Goal: Transaction & Acquisition: Obtain resource

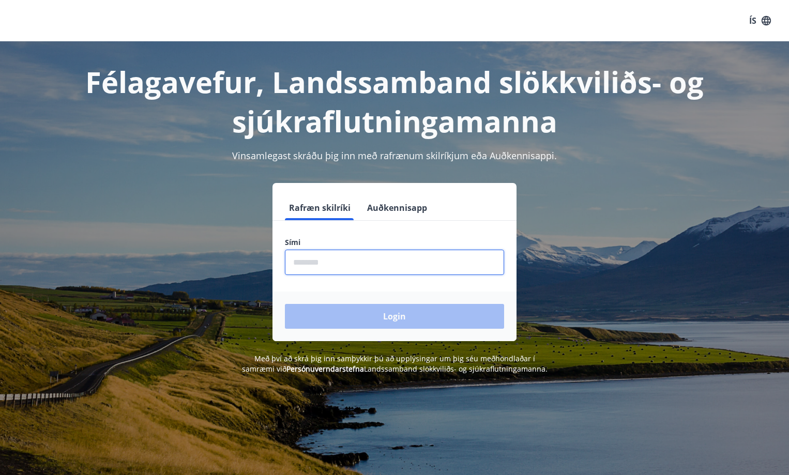
click at [309, 261] on input "phone" at bounding box center [394, 262] width 219 height 25
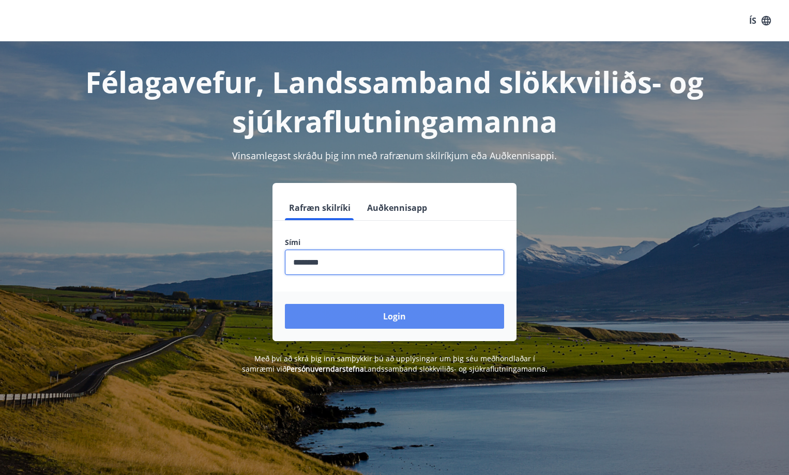
type input "********"
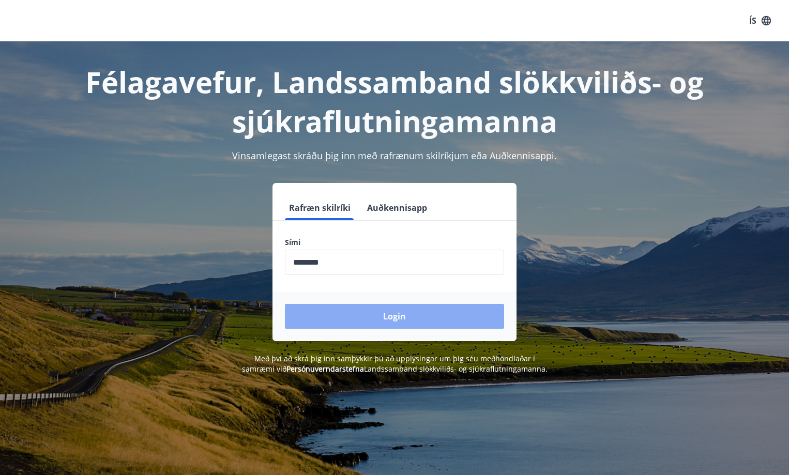
click at [391, 315] on button "Login" at bounding box center [394, 316] width 219 height 25
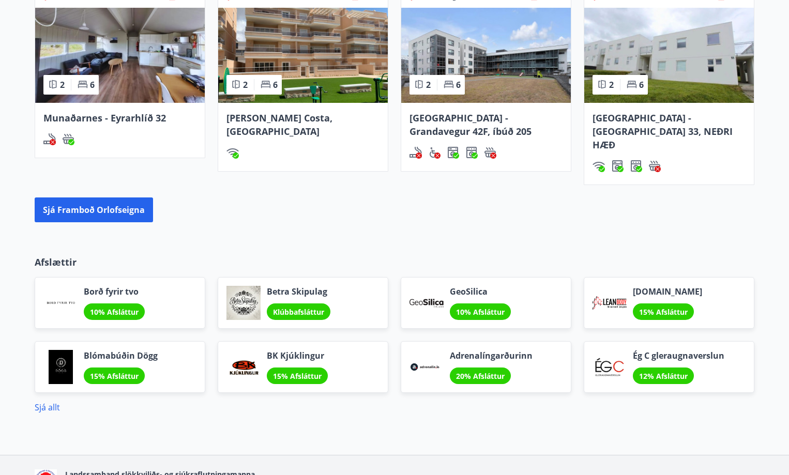
scroll to position [917, 0]
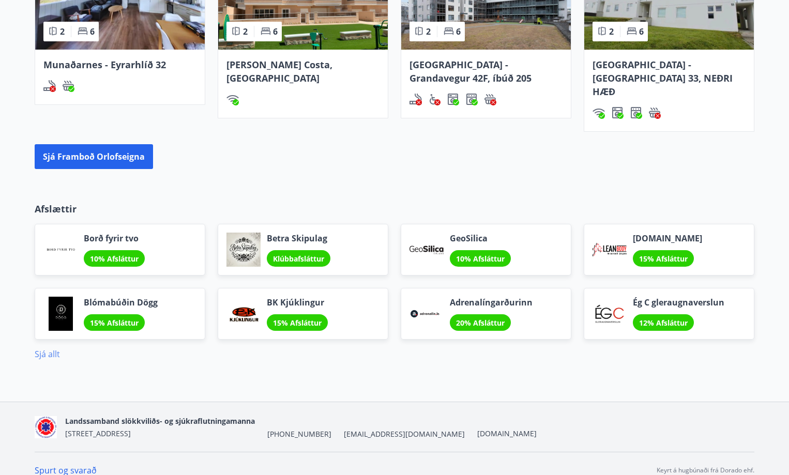
click at [48, 348] on link "Sjá allt" at bounding box center [47, 353] width 25 height 11
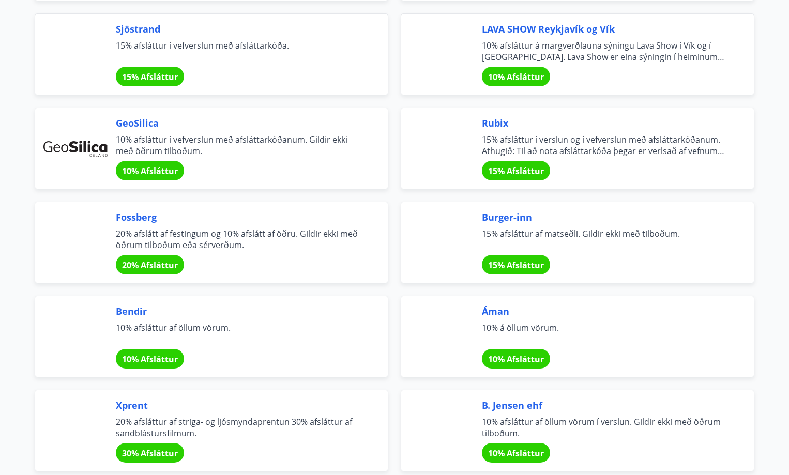
scroll to position [1292, 0]
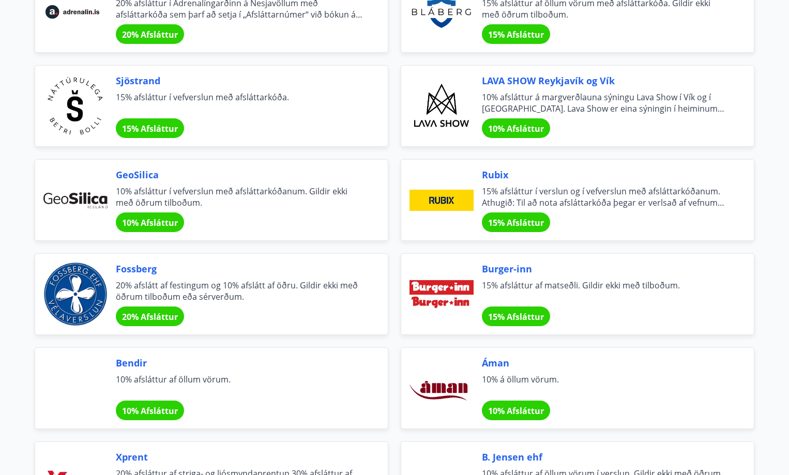
click at [140, 176] on span "GeoSilica" at bounding box center [239, 174] width 247 height 13
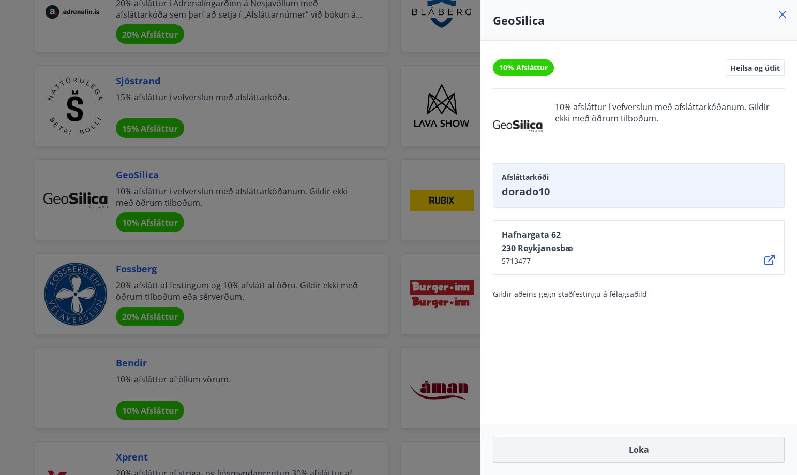
click at [638, 450] on button "Loka" at bounding box center [639, 450] width 292 height 26
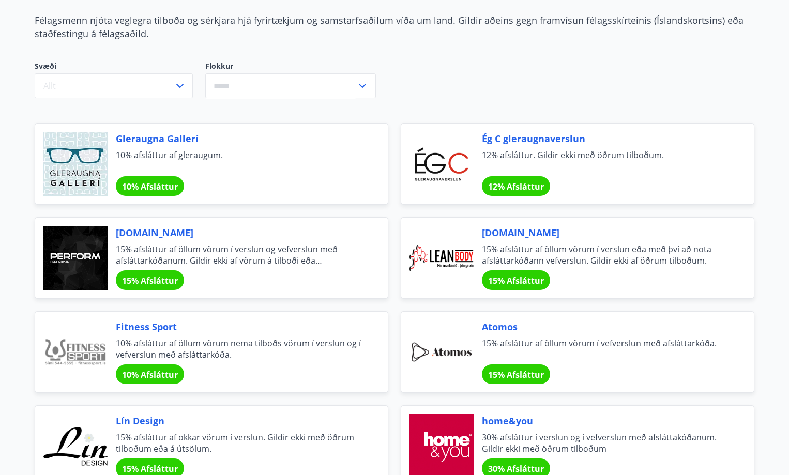
scroll to position [0, 0]
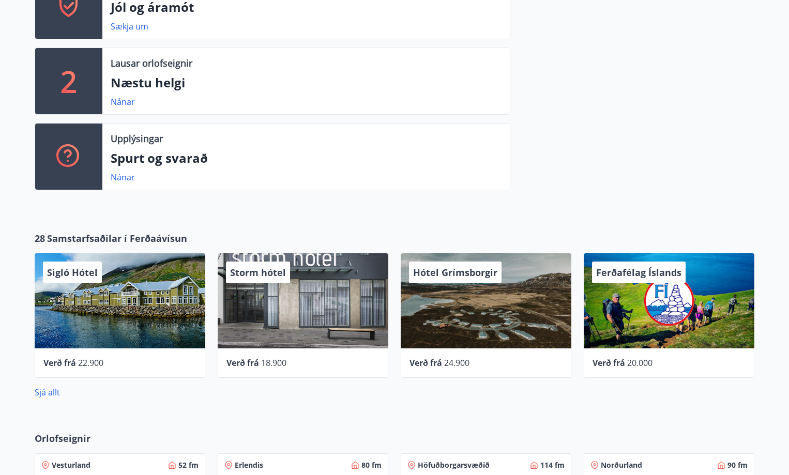
scroll to position [446, 0]
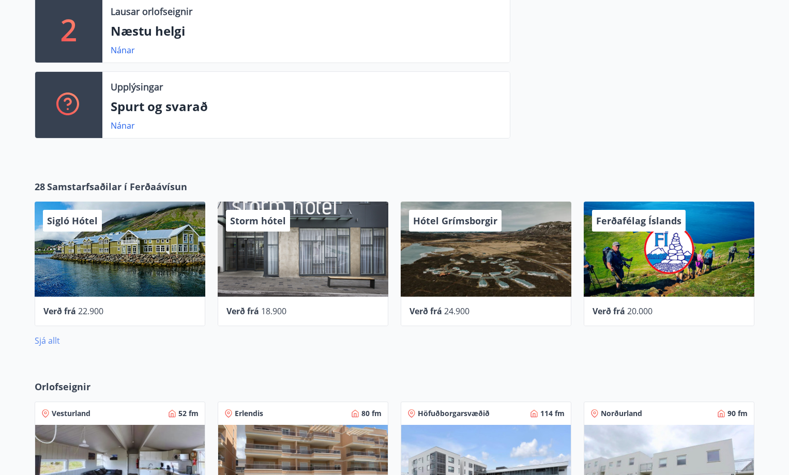
click at [53, 339] on link "Sjá allt" at bounding box center [47, 340] width 25 height 11
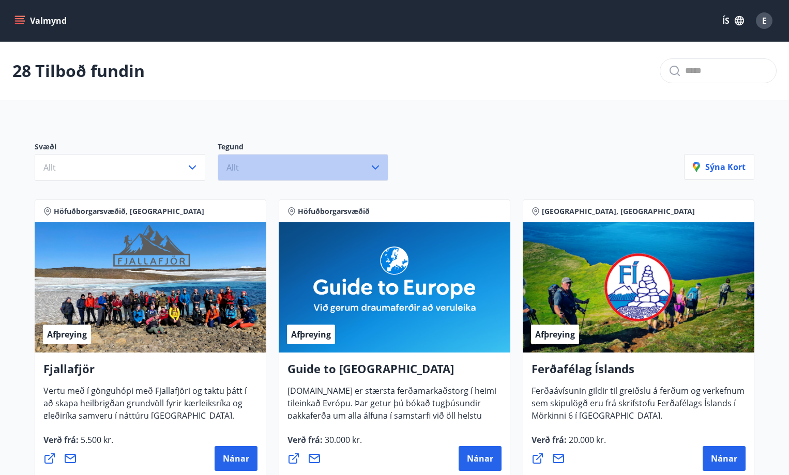
click at [278, 170] on button "Allt" at bounding box center [303, 167] width 171 height 27
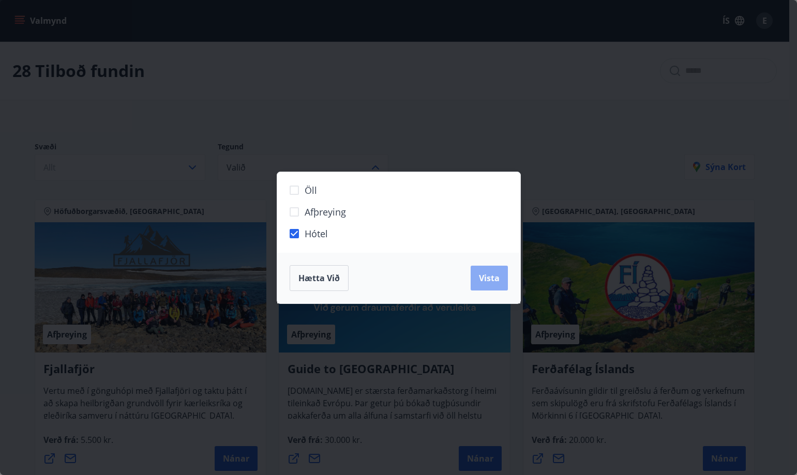
click at [487, 280] on span "Vista" at bounding box center [489, 277] width 21 height 11
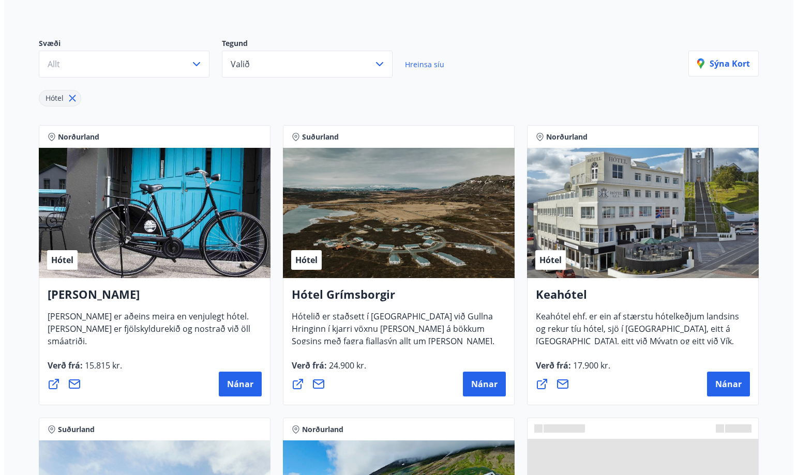
scroll to position [155, 0]
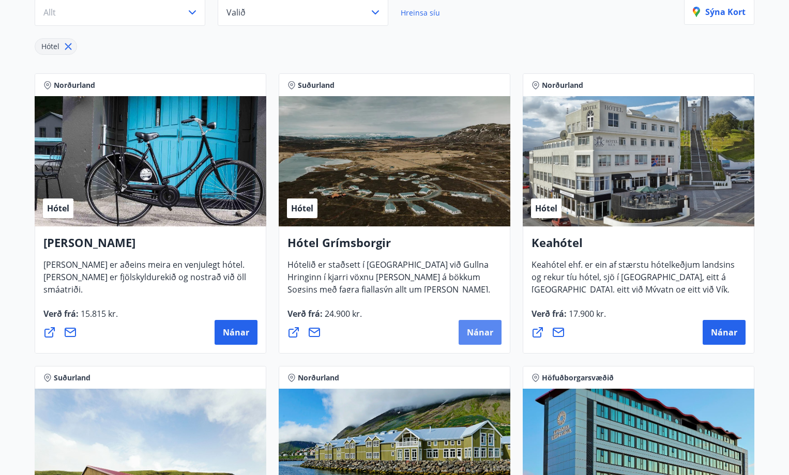
click at [483, 331] on span "Nánar" at bounding box center [480, 332] width 26 height 11
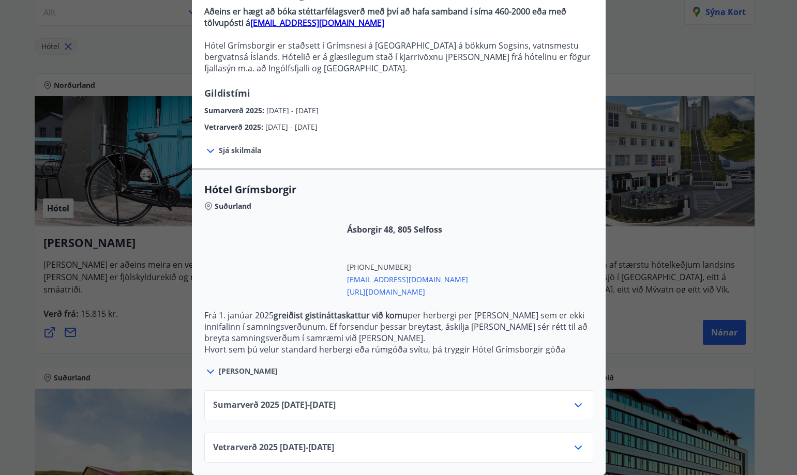
scroll to position [115, 0]
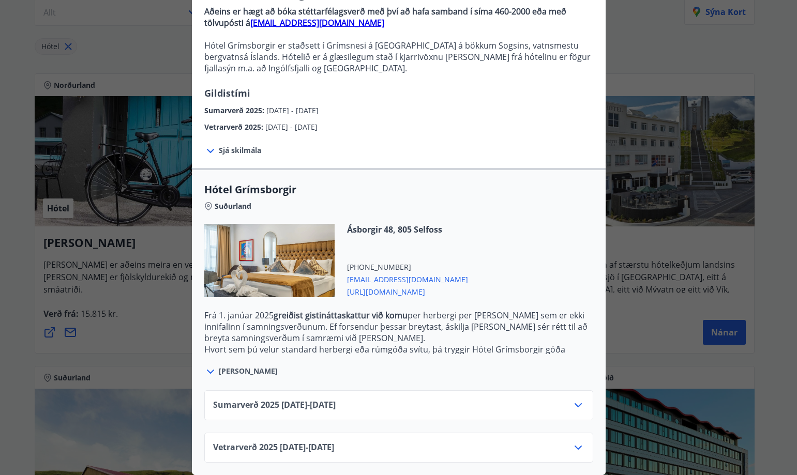
click at [573, 441] on icon at bounding box center [578, 447] width 12 height 12
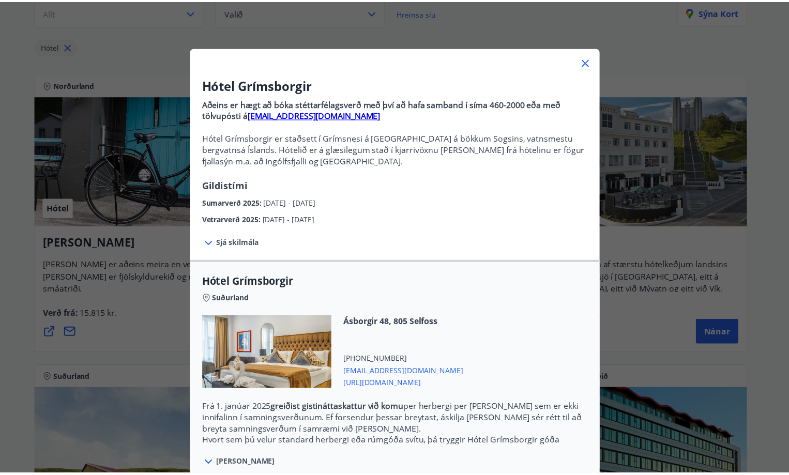
scroll to position [0, 0]
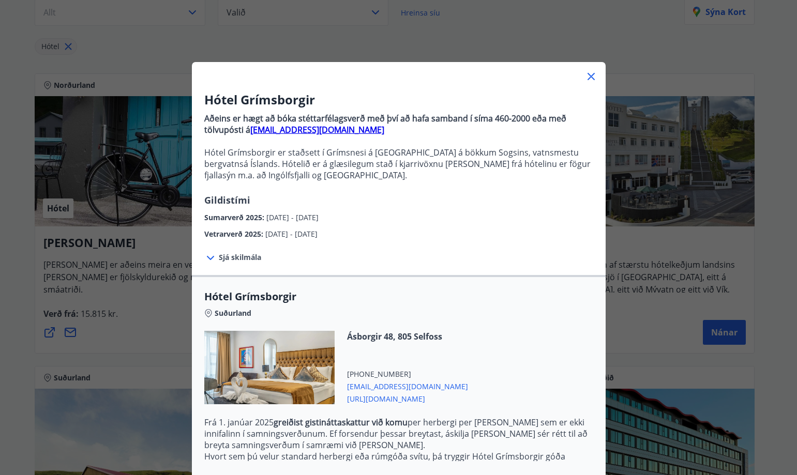
click at [586, 73] on icon at bounding box center [591, 76] width 12 height 12
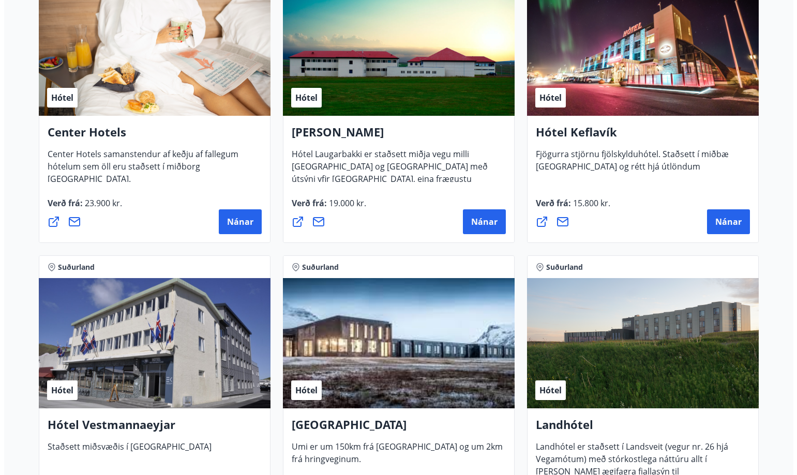
scroll to position [1958, 0]
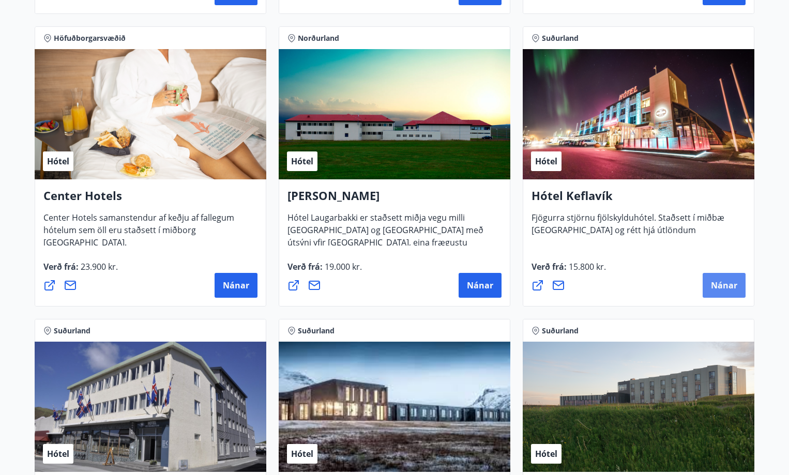
click at [735, 287] on span "Nánar" at bounding box center [724, 285] width 26 height 11
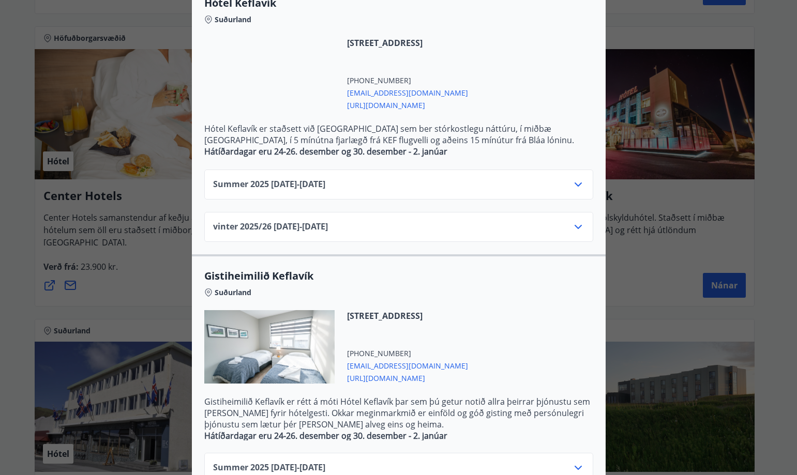
scroll to position [255, 0]
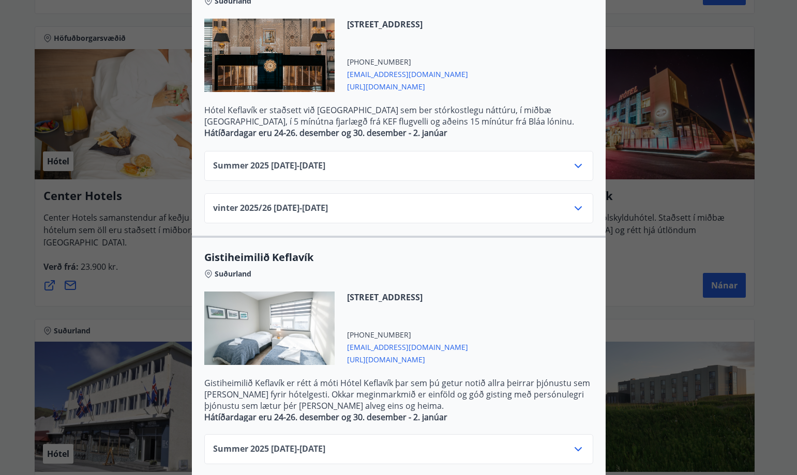
click at [574, 209] on icon at bounding box center [577, 208] width 7 height 4
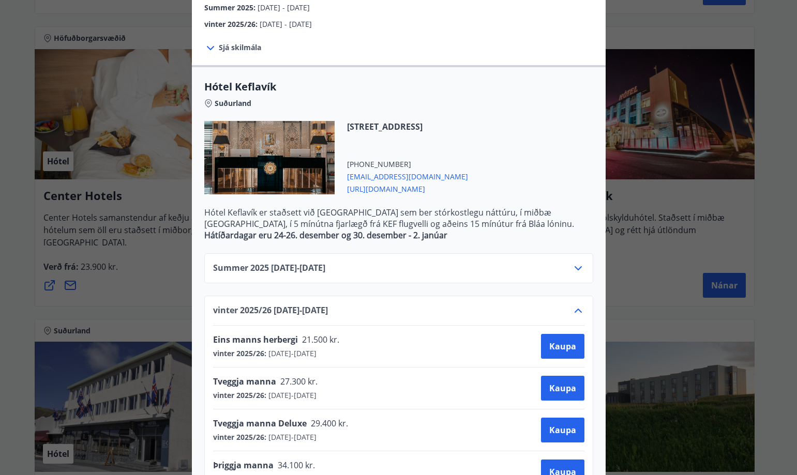
scroll to position [145, 0]
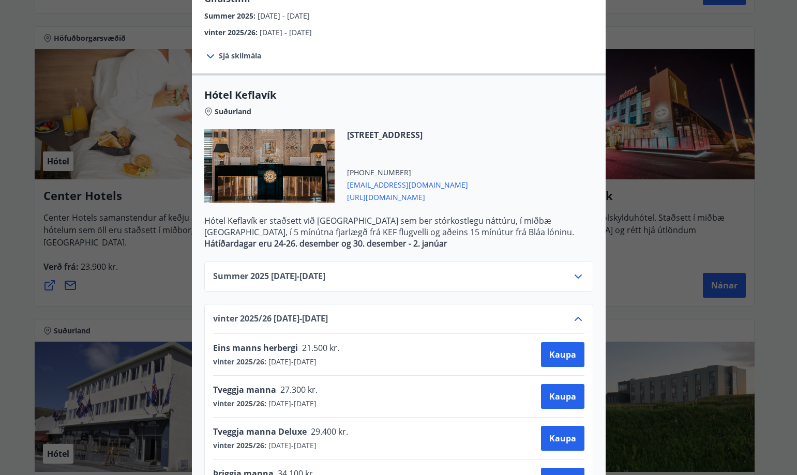
click at [574, 273] on icon at bounding box center [578, 276] width 12 height 12
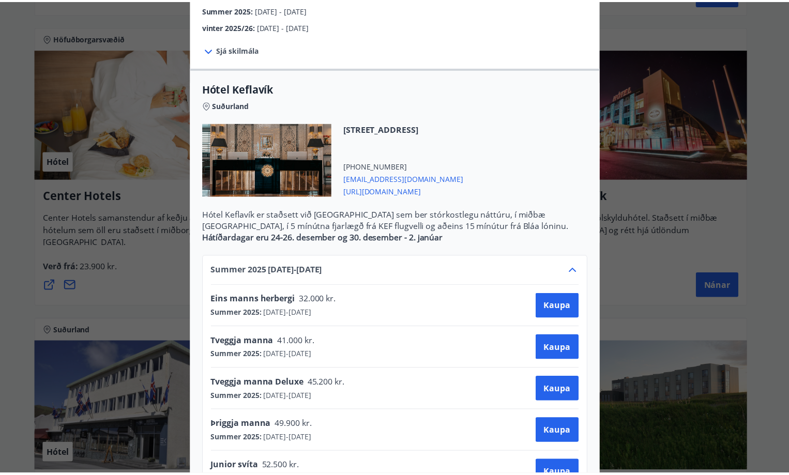
scroll to position [0, 0]
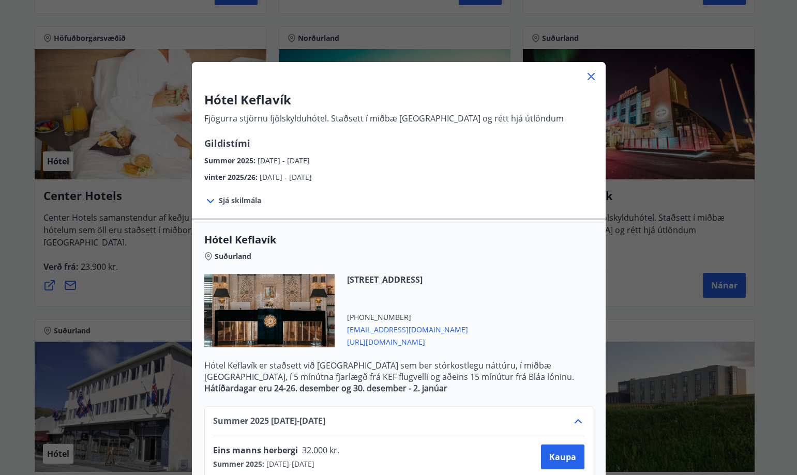
click at [588, 77] on icon at bounding box center [591, 76] width 12 height 12
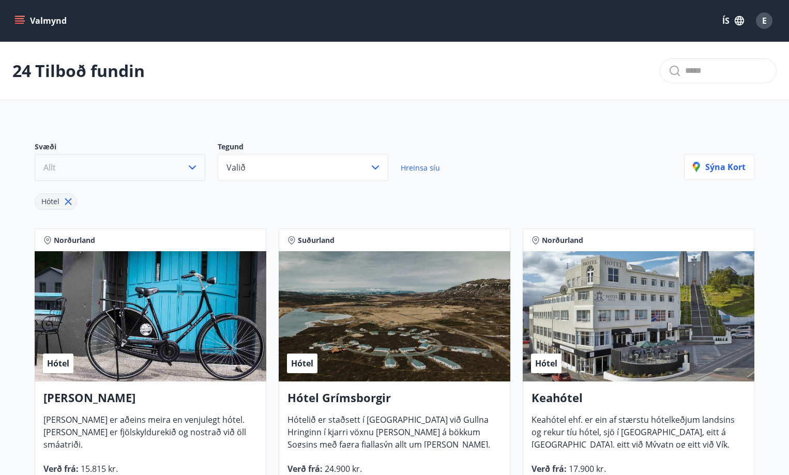
click at [74, 164] on button "Allt" at bounding box center [120, 167] width 171 height 27
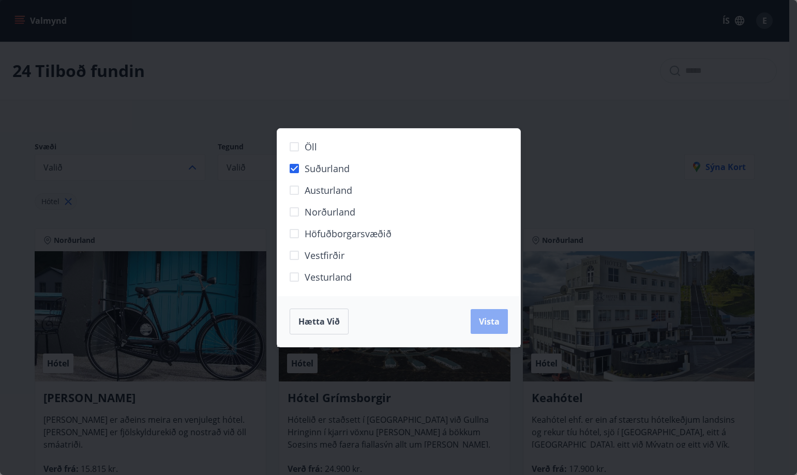
click at [496, 329] on button "Vista" at bounding box center [488, 321] width 37 height 25
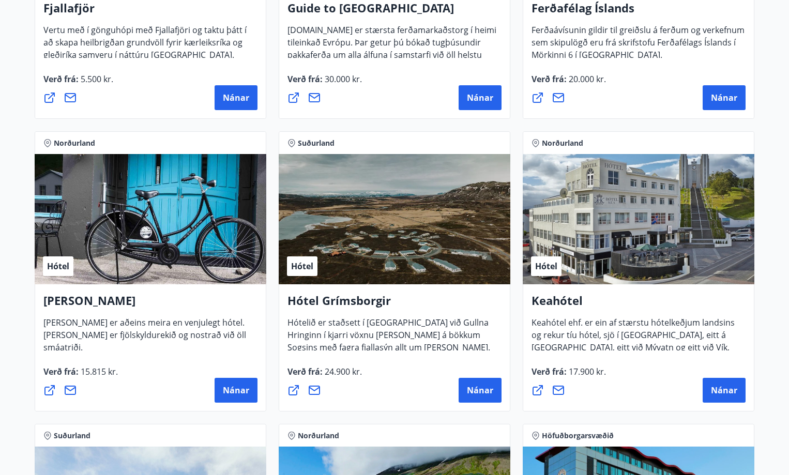
scroll to position [362, 0]
